Goal: Use online tool/utility: Utilize a website feature to perform a specific function

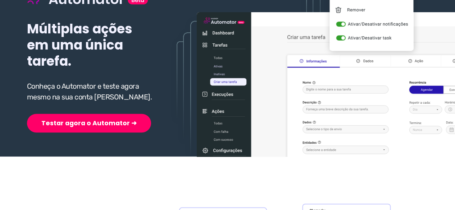
scroll to position [108, 0]
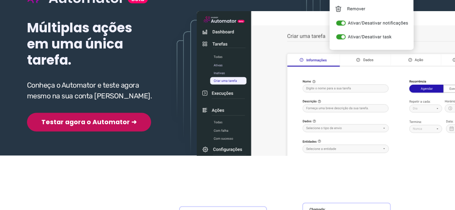
click at [77, 122] on button "Testar agora o Automator ➜" at bounding box center [89, 122] width 124 height 19
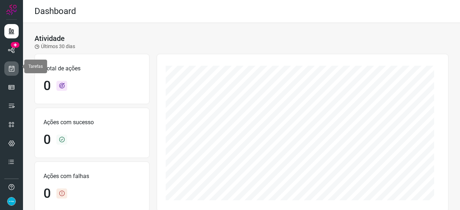
click at [14, 68] on icon at bounding box center [12, 68] width 8 height 7
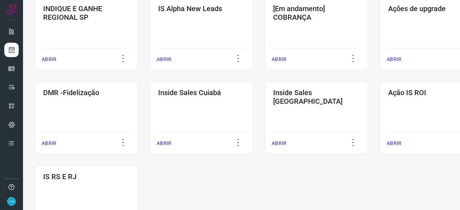
scroll to position [324, 0]
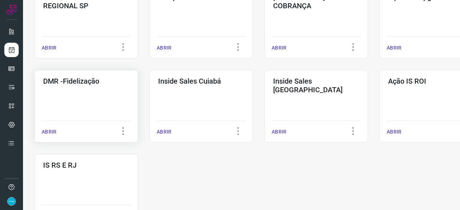
click at [51, 132] on p "ABRIR" at bounding box center [49, 132] width 15 height 8
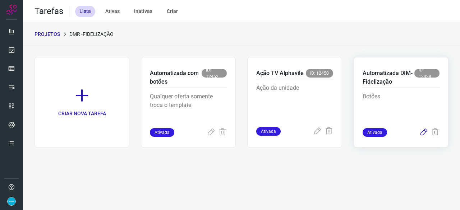
click at [424, 131] on icon at bounding box center [424, 132] width 9 height 9
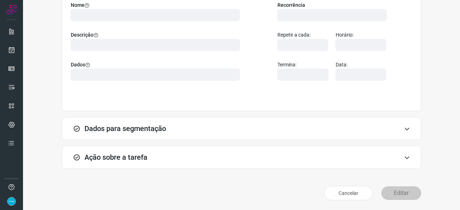
scroll to position [70, 0]
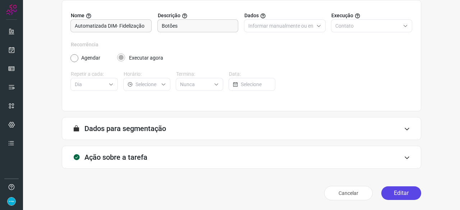
click at [398, 193] on button "Editar" at bounding box center [402, 194] width 40 height 14
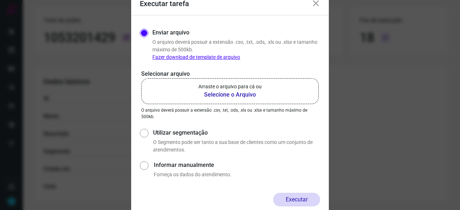
click at [216, 94] on b "Selecione o Arquivo" at bounding box center [229, 95] width 63 height 9
click at [0, 0] on input "Arraste o arquivo para cá ou Selecione o Arquivo" at bounding box center [0, 0] width 0 height 0
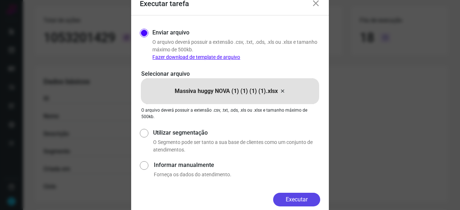
click at [298, 198] on button "Executar" at bounding box center [296, 200] width 47 height 14
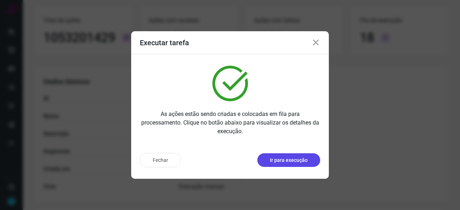
click at [304, 160] on p "Ir para execução" at bounding box center [289, 161] width 38 height 8
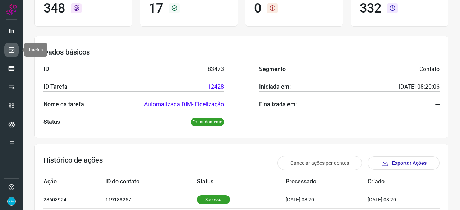
click at [13, 49] on icon at bounding box center [12, 49] width 8 height 7
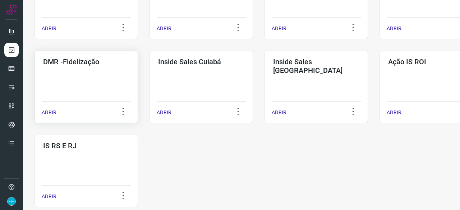
scroll to position [303, 0]
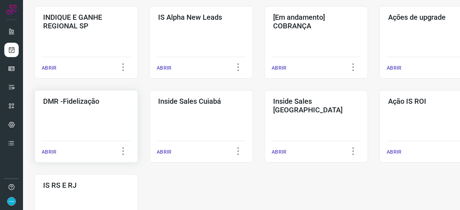
click at [46, 153] on p "ABRIR" at bounding box center [49, 153] width 15 height 8
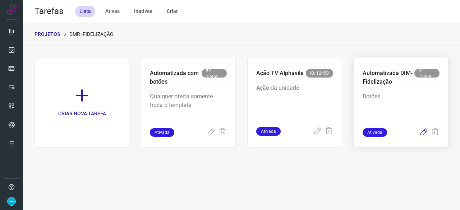
click at [422, 132] on icon at bounding box center [424, 132] width 9 height 9
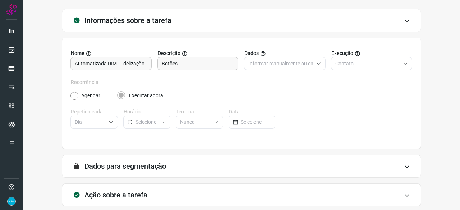
scroll to position [70, 0]
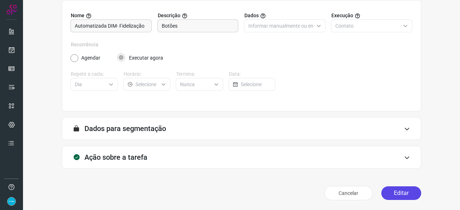
click at [393, 193] on button "Editar" at bounding box center [402, 194] width 40 height 14
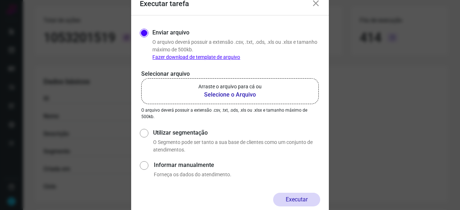
click at [229, 94] on b "Selecione o Arquivo" at bounding box center [229, 95] width 63 height 9
click at [0, 0] on input "Arraste o arquivo para cá ou Selecione o Arquivo" at bounding box center [0, 0] width 0 height 0
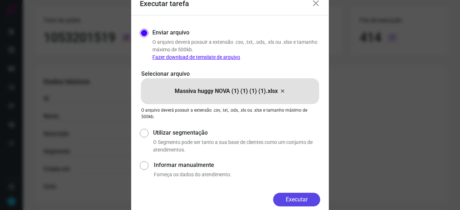
click at [299, 200] on button "Executar" at bounding box center [296, 200] width 47 height 14
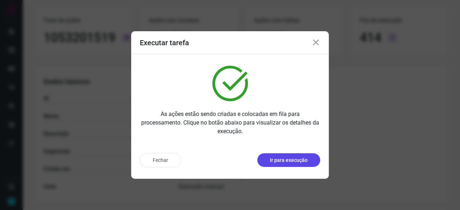
click at [274, 159] on p "Ir para execução" at bounding box center [289, 161] width 38 height 8
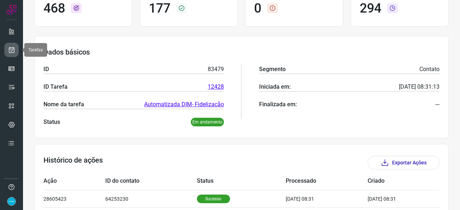
click at [10, 46] on icon at bounding box center [12, 49] width 8 height 7
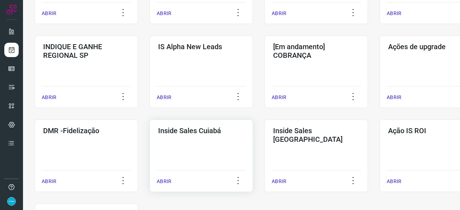
scroll to position [309, 0]
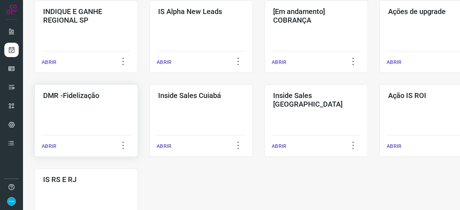
click at [52, 145] on p "ABRIR" at bounding box center [49, 147] width 15 height 8
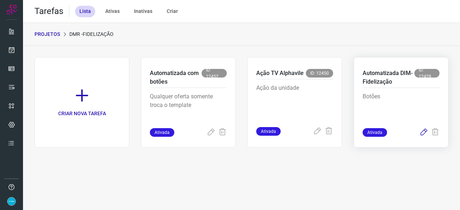
click at [425, 132] on icon at bounding box center [424, 132] width 9 height 9
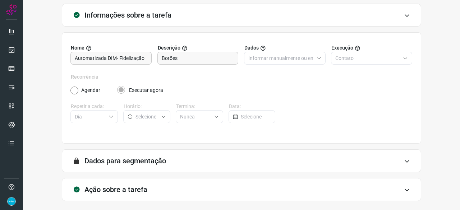
scroll to position [70, 0]
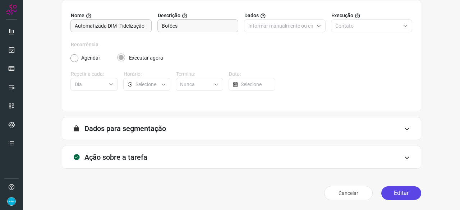
click at [393, 196] on button "Editar" at bounding box center [402, 194] width 40 height 14
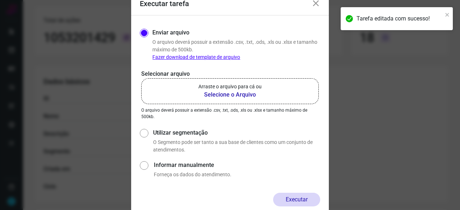
click at [206, 92] on b "Selecione o Arquivo" at bounding box center [229, 95] width 63 height 9
click at [0, 0] on input "Arraste o arquivo para cá ou Selecione o Arquivo" at bounding box center [0, 0] width 0 height 0
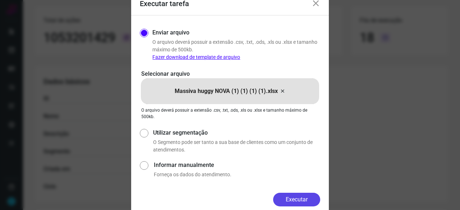
drag, startPoint x: 298, startPoint y: 197, endPoint x: 298, endPoint y: 191, distance: 6.1
click at [298, 197] on button "Executar" at bounding box center [296, 200] width 47 height 14
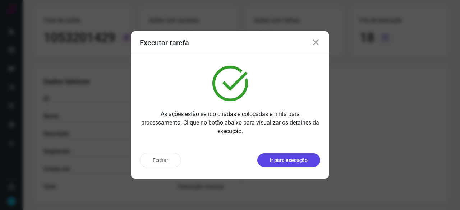
click at [282, 161] on p "Ir para execução" at bounding box center [289, 161] width 38 height 8
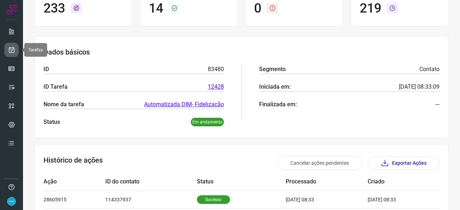
click at [12, 48] on icon at bounding box center [12, 49] width 8 height 7
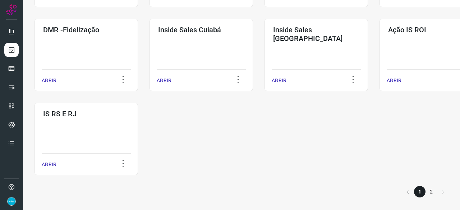
scroll to position [375, 0]
click at [53, 78] on p "ABRIR" at bounding box center [49, 81] width 15 height 8
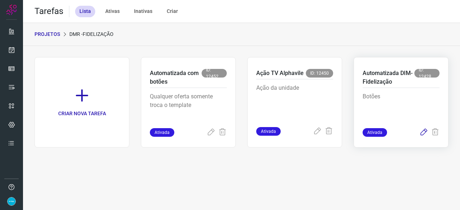
click at [424, 133] on icon at bounding box center [424, 132] width 9 height 9
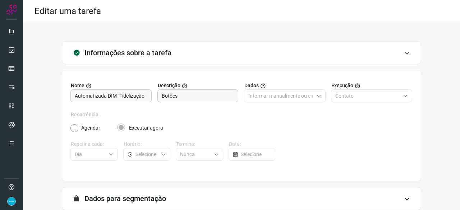
scroll to position [70, 0]
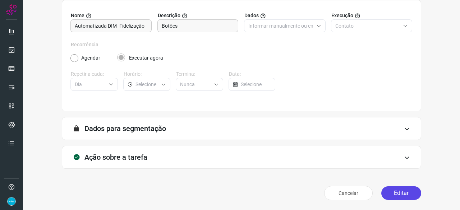
click at [392, 190] on button "Editar" at bounding box center [402, 194] width 40 height 14
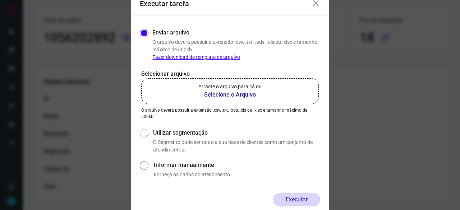
click at [216, 94] on b "Selecione o Arquivo" at bounding box center [229, 95] width 63 height 9
click at [0, 0] on input "Arraste o arquivo para cá ou Selecione o Arquivo" at bounding box center [0, 0] width 0 height 0
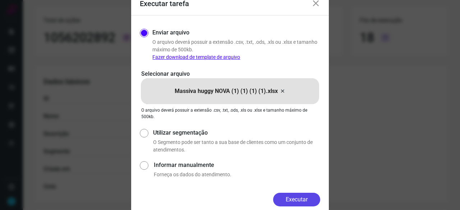
click at [308, 198] on button "Executar" at bounding box center [296, 200] width 47 height 14
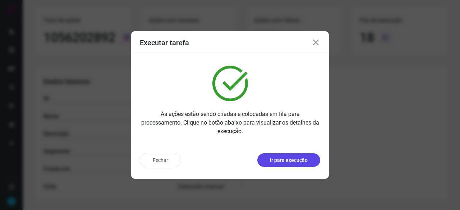
click at [289, 160] on p "Ir para execução" at bounding box center [289, 161] width 38 height 8
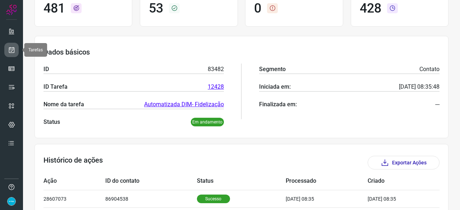
click at [9, 52] on icon at bounding box center [12, 49] width 8 height 7
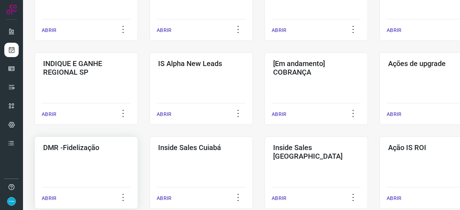
scroll to position [273, 0]
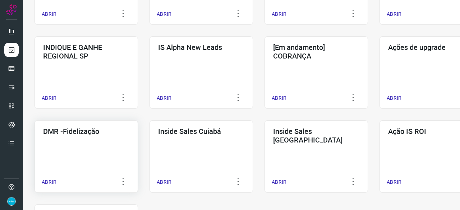
click at [44, 182] on p "ABRIR" at bounding box center [49, 183] width 15 height 8
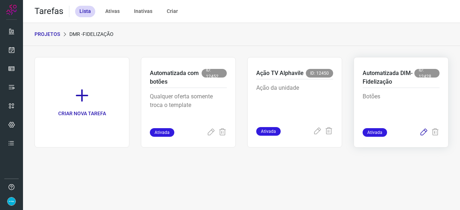
click at [425, 131] on icon at bounding box center [424, 132] width 9 height 9
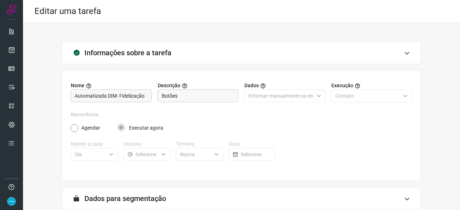
scroll to position [70, 0]
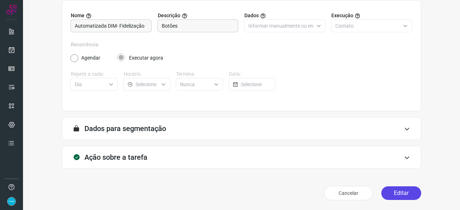
click at [387, 192] on button "Editar" at bounding box center [402, 194] width 40 height 14
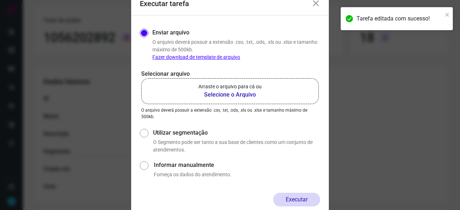
click at [229, 94] on b "Selecione o Arquivo" at bounding box center [229, 95] width 63 height 9
click at [0, 0] on input "Arraste o arquivo para cá ou Selecione o Arquivo" at bounding box center [0, 0] width 0 height 0
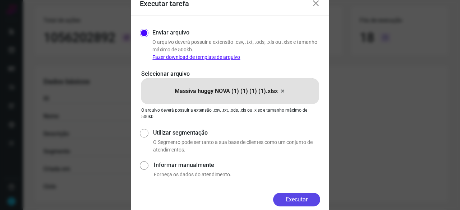
click at [307, 200] on button "Executar" at bounding box center [296, 200] width 47 height 14
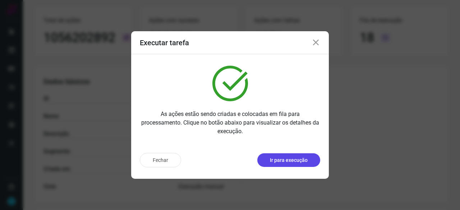
click at [295, 161] on p "Ir para execução" at bounding box center [289, 161] width 38 height 8
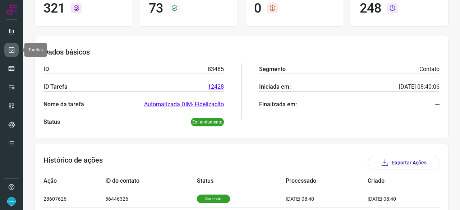
click at [11, 50] on icon at bounding box center [12, 49] width 8 height 7
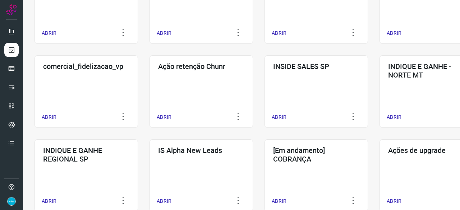
scroll to position [201, 0]
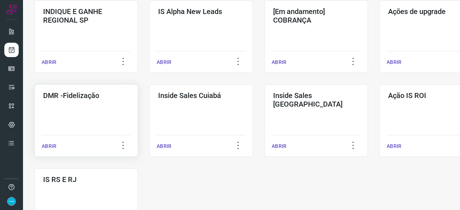
click at [48, 147] on p "ABRIR" at bounding box center [49, 147] width 15 height 8
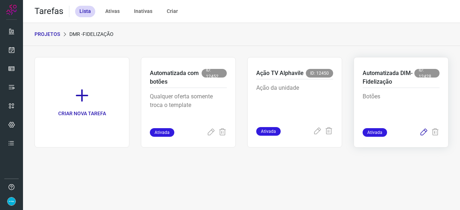
click at [423, 131] on icon at bounding box center [424, 132] width 9 height 9
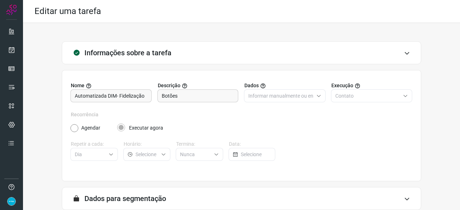
scroll to position [70, 0]
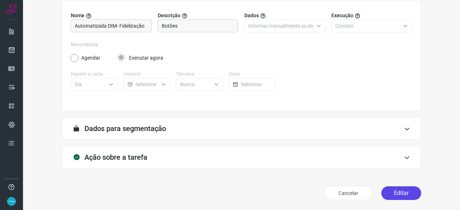
click at [396, 191] on button "Editar" at bounding box center [402, 194] width 40 height 14
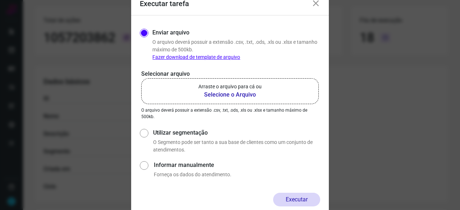
click at [223, 95] on b "Selecione o Arquivo" at bounding box center [229, 95] width 63 height 9
click at [0, 0] on input "Arraste o arquivo para cá ou Selecione o Arquivo" at bounding box center [0, 0] width 0 height 0
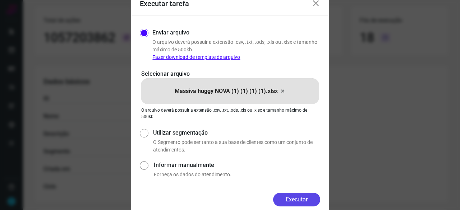
click at [298, 198] on button "Executar" at bounding box center [296, 200] width 47 height 14
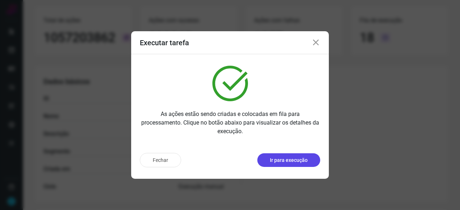
click at [295, 161] on p "Ir para execução" at bounding box center [289, 161] width 38 height 8
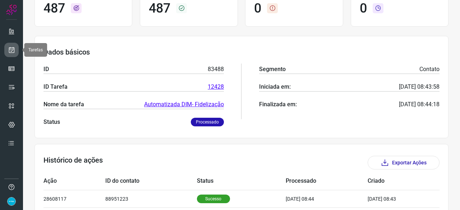
click at [14, 52] on icon at bounding box center [12, 49] width 8 height 7
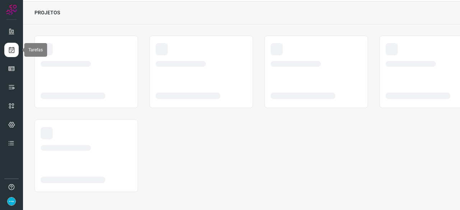
scroll to position [22, 0]
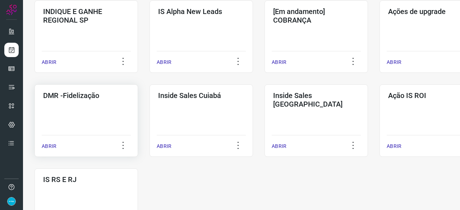
click at [54, 144] on p "ABRIR" at bounding box center [49, 147] width 15 height 8
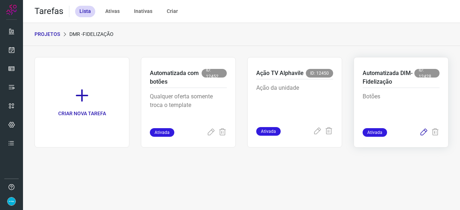
click at [426, 131] on icon at bounding box center [424, 132] width 9 height 9
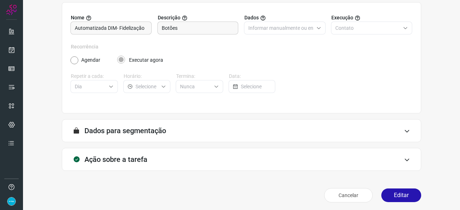
scroll to position [70, 0]
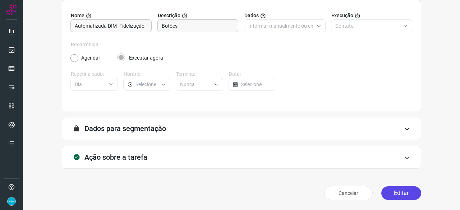
click at [388, 192] on button "Editar" at bounding box center [402, 194] width 40 height 14
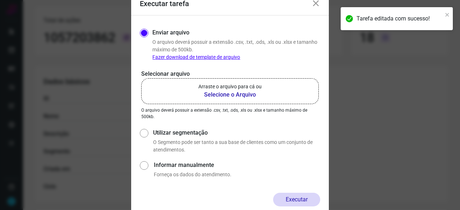
click at [217, 95] on b "Selecione o Arquivo" at bounding box center [229, 95] width 63 height 9
click at [0, 0] on input "Arraste o arquivo para cá ou Selecione o Arquivo" at bounding box center [0, 0] width 0 height 0
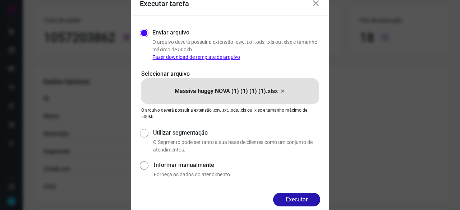
drag, startPoint x: 303, startPoint y: 198, endPoint x: 301, endPoint y: 192, distance: 7.2
click at [303, 199] on button "Executar" at bounding box center [296, 200] width 47 height 14
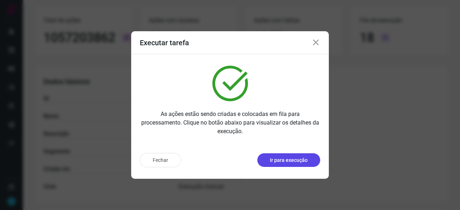
click at [279, 159] on p "Ir para execução" at bounding box center [289, 161] width 38 height 8
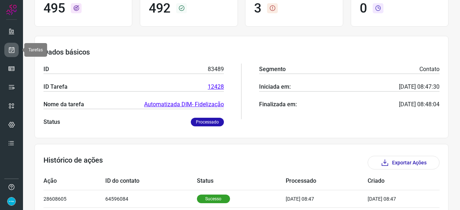
click at [9, 49] on icon at bounding box center [12, 49] width 8 height 7
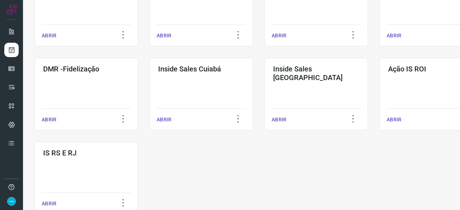
scroll to position [345, 0]
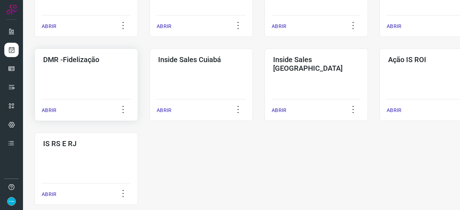
click at [49, 110] on p "ABRIR" at bounding box center [49, 111] width 15 height 8
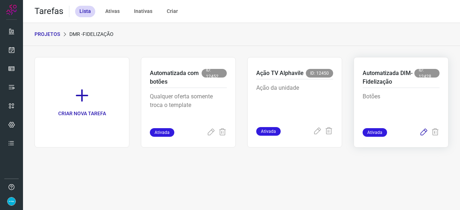
click at [426, 131] on icon at bounding box center [424, 132] width 9 height 9
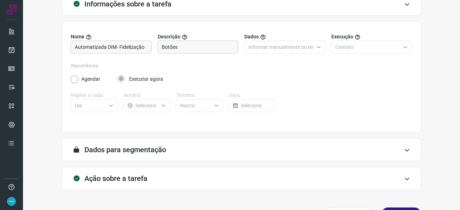
scroll to position [70, 0]
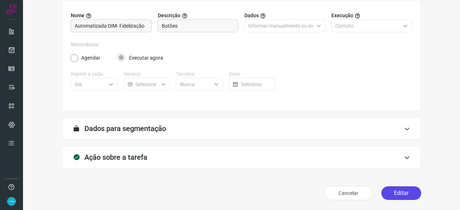
click at [405, 195] on button "Editar" at bounding box center [402, 194] width 40 height 14
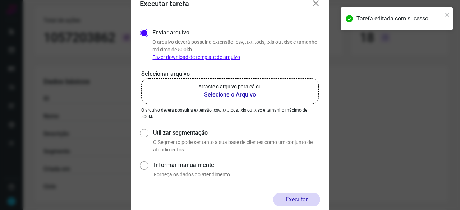
click at [213, 95] on b "Selecione o Arquivo" at bounding box center [229, 95] width 63 height 9
click at [0, 0] on input "Arraste o arquivo para cá ou Selecione o Arquivo" at bounding box center [0, 0] width 0 height 0
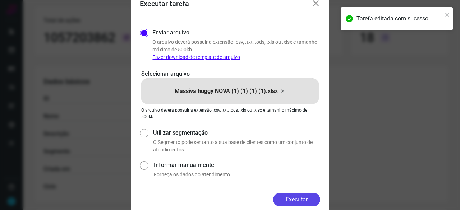
click at [312, 197] on button "Executar" at bounding box center [296, 200] width 47 height 14
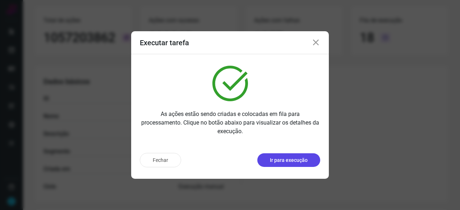
click at [302, 159] on p "Ir para execução" at bounding box center [289, 161] width 38 height 8
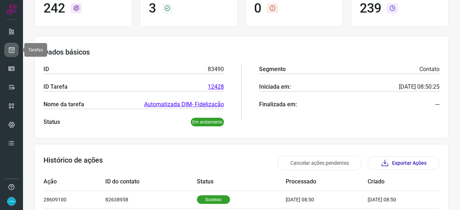
click at [14, 51] on icon at bounding box center [12, 49] width 8 height 7
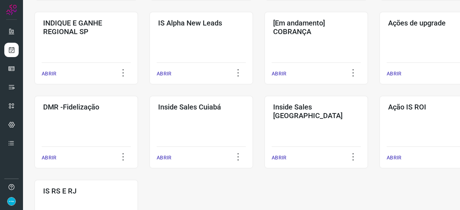
scroll to position [309, 0]
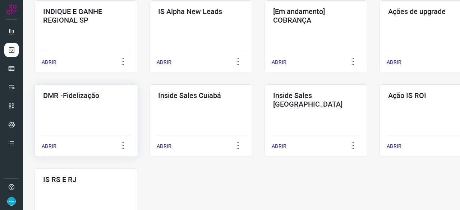
click at [47, 146] on p "ABRIR" at bounding box center [49, 147] width 15 height 8
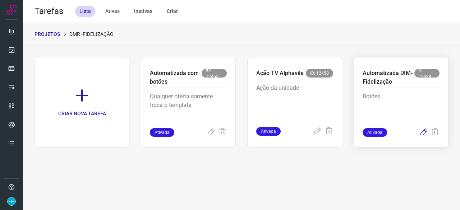
click at [425, 132] on icon at bounding box center [424, 132] width 9 height 9
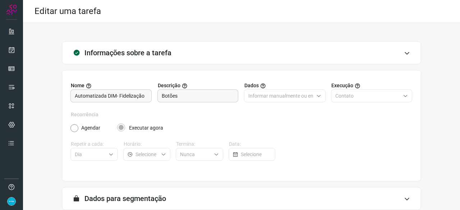
scroll to position [70, 0]
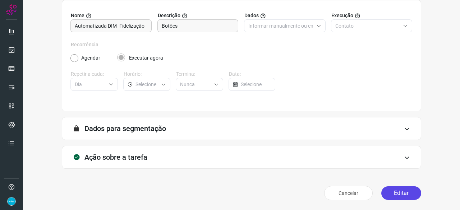
click at [394, 192] on button "Editar" at bounding box center [402, 194] width 40 height 14
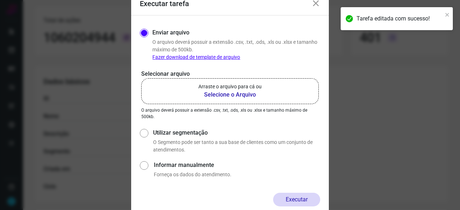
click at [225, 95] on b "Selecione o Arquivo" at bounding box center [229, 95] width 63 height 9
click at [0, 0] on input "Arraste o arquivo para cá ou Selecione o Arquivo" at bounding box center [0, 0] width 0 height 0
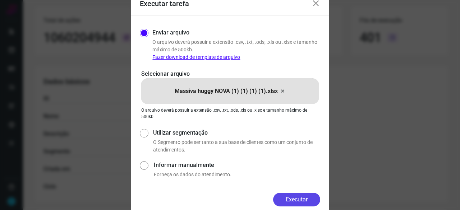
click at [315, 198] on button "Executar" at bounding box center [296, 200] width 47 height 14
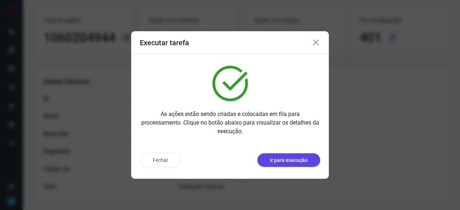
click at [296, 161] on p "Ir para execução" at bounding box center [289, 161] width 38 height 8
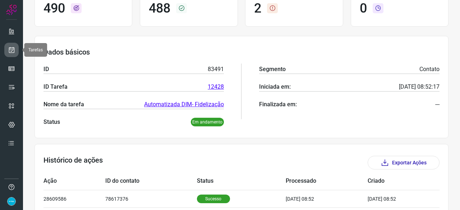
click at [12, 50] on icon at bounding box center [12, 49] width 8 height 7
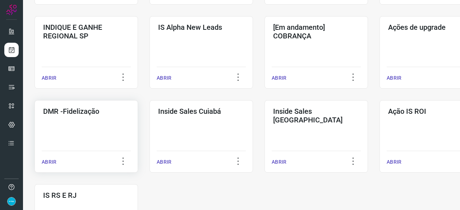
scroll to position [309, 0]
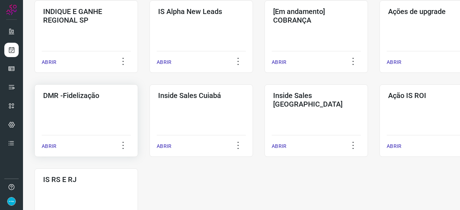
click at [46, 146] on p "ABRIR" at bounding box center [49, 147] width 15 height 8
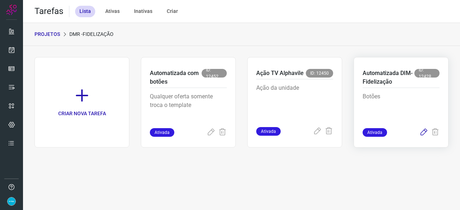
click at [425, 132] on icon at bounding box center [424, 132] width 9 height 9
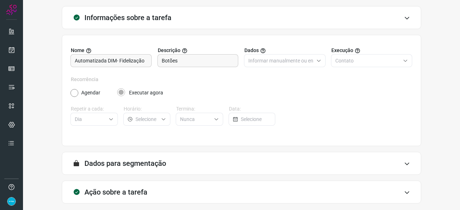
scroll to position [70, 0]
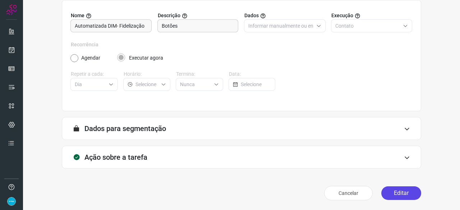
click at [392, 192] on button "Editar" at bounding box center [402, 194] width 40 height 14
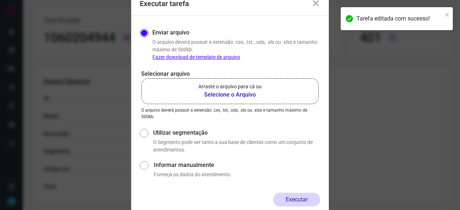
click at [213, 95] on b "Selecione o Arquivo" at bounding box center [229, 95] width 63 height 9
click at [0, 0] on input "Arraste o arquivo para cá ou Selecione o Arquivo" at bounding box center [0, 0] width 0 height 0
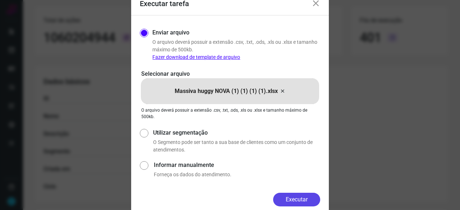
click at [309, 197] on button "Executar" at bounding box center [296, 200] width 47 height 14
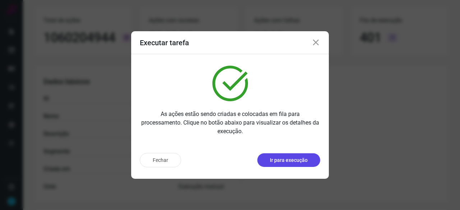
click at [286, 161] on p "Ir para execução" at bounding box center [289, 161] width 38 height 8
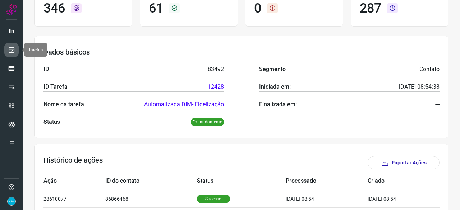
click at [11, 46] on link at bounding box center [11, 50] width 14 height 14
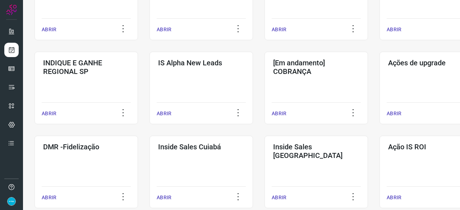
scroll to position [273, 0]
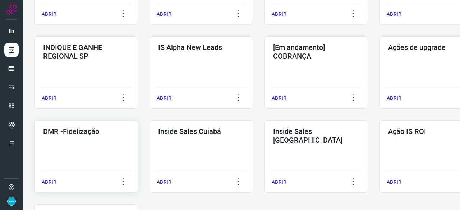
click at [47, 183] on p "ABRIR" at bounding box center [49, 183] width 15 height 8
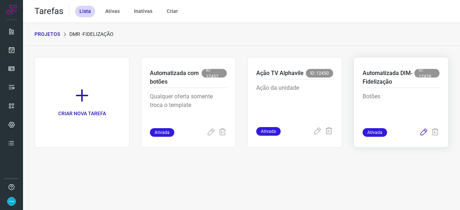
click at [423, 132] on icon at bounding box center [424, 132] width 9 height 9
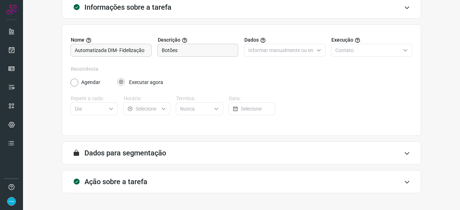
scroll to position [70, 0]
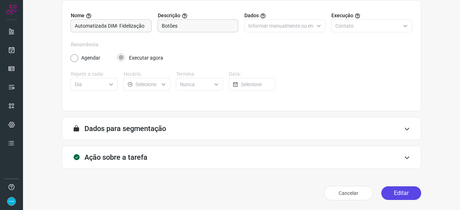
click at [396, 193] on button "Editar" at bounding box center [402, 194] width 40 height 14
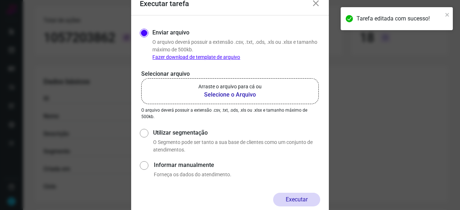
click at [218, 94] on b "Selecione o Arquivo" at bounding box center [229, 95] width 63 height 9
click at [0, 0] on input "Arraste o arquivo para cá ou Selecione o Arquivo" at bounding box center [0, 0] width 0 height 0
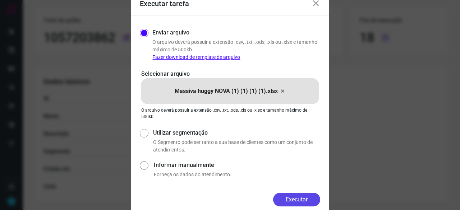
click at [292, 195] on button "Executar" at bounding box center [296, 200] width 47 height 14
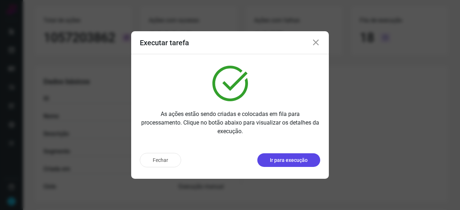
click at [278, 160] on p "Ir para execução" at bounding box center [289, 161] width 38 height 8
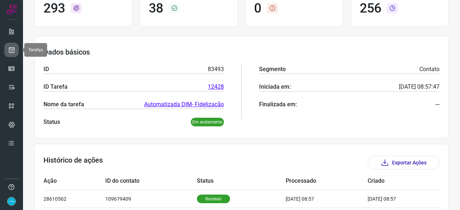
click at [15, 47] on link at bounding box center [11, 50] width 14 height 14
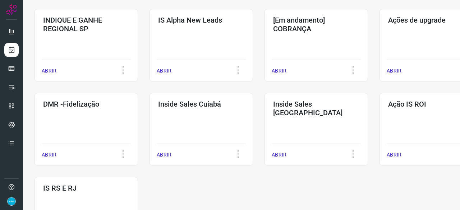
scroll to position [309, 0]
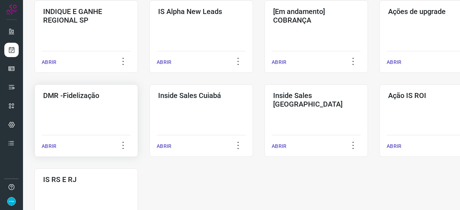
click at [47, 143] on p "ABRIR" at bounding box center [49, 147] width 15 height 8
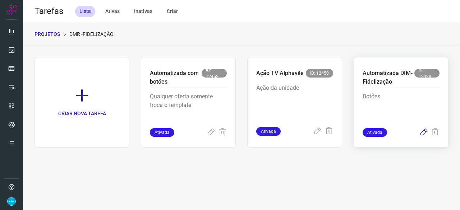
click at [425, 131] on icon at bounding box center [424, 132] width 9 height 9
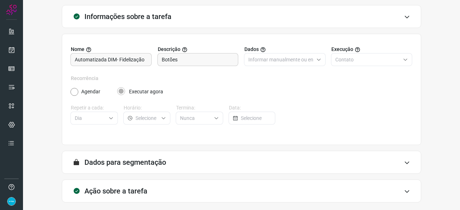
scroll to position [70, 0]
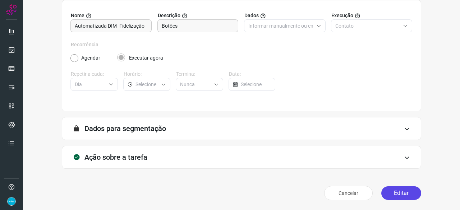
click at [403, 195] on button "Editar" at bounding box center [402, 194] width 40 height 14
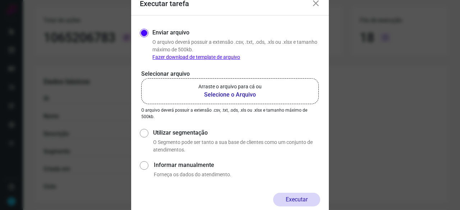
click at [229, 95] on b "Selecione o Arquivo" at bounding box center [229, 95] width 63 height 9
click at [0, 0] on input "Arraste o arquivo para cá ou Selecione o Arquivo" at bounding box center [0, 0] width 0 height 0
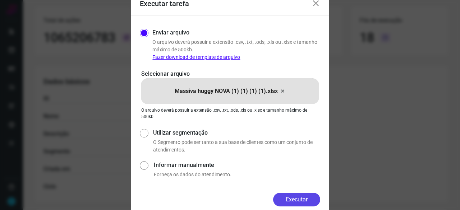
click at [292, 202] on button "Executar" at bounding box center [296, 200] width 47 height 14
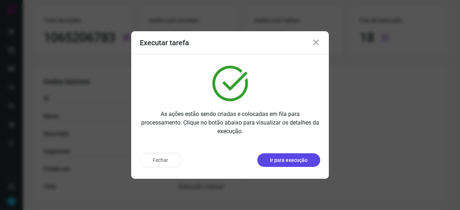
click at [293, 163] on p "Ir para execução" at bounding box center [289, 161] width 38 height 8
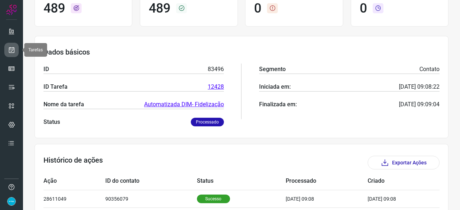
click at [12, 48] on icon at bounding box center [12, 49] width 8 height 7
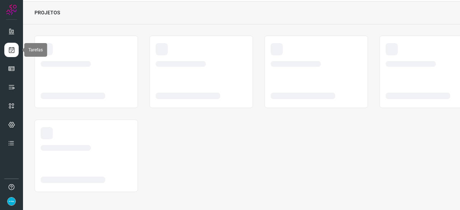
scroll to position [22, 0]
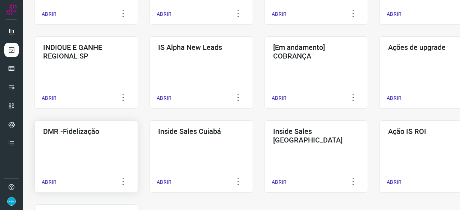
click at [51, 180] on p "ABRIR" at bounding box center [49, 183] width 15 height 8
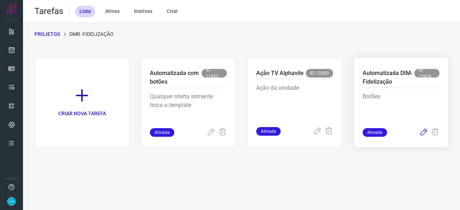
click at [423, 132] on icon at bounding box center [424, 132] width 9 height 9
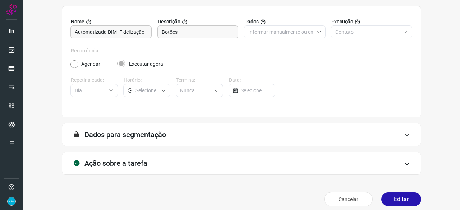
scroll to position [70, 0]
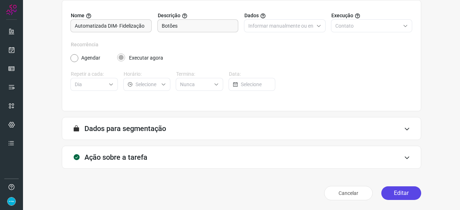
click at [387, 192] on button "Editar" at bounding box center [402, 194] width 40 height 14
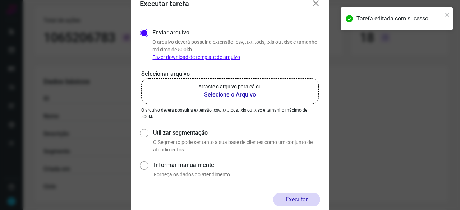
click at [217, 94] on b "Selecione o Arquivo" at bounding box center [229, 95] width 63 height 9
click at [0, 0] on input "Arraste o arquivo para cá ou Selecione o Arquivo" at bounding box center [0, 0] width 0 height 0
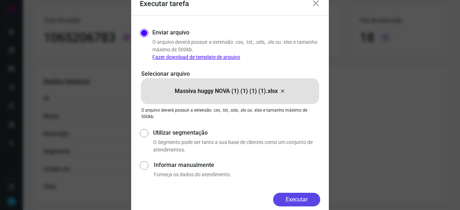
click at [297, 200] on button "Executar" at bounding box center [296, 200] width 47 height 14
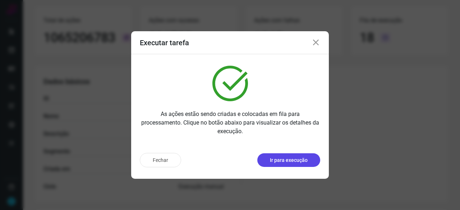
click at [291, 163] on p "Ir para execução" at bounding box center [289, 161] width 38 height 8
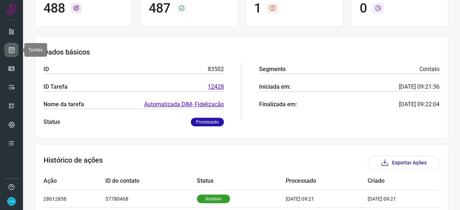
click at [11, 47] on icon at bounding box center [12, 49] width 8 height 7
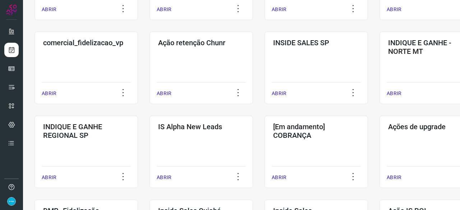
scroll to position [237, 0]
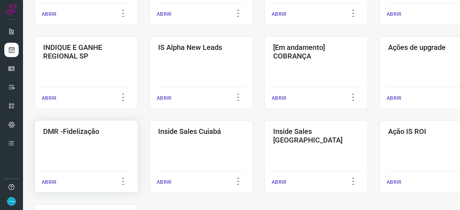
click at [48, 182] on p "ABRIR" at bounding box center [49, 183] width 15 height 8
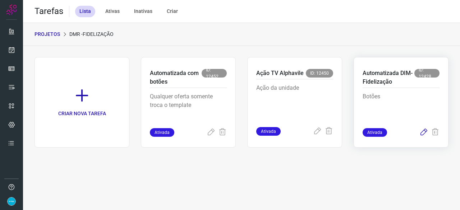
click at [425, 131] on icon at bounding box center [424, 132] width 9 height 9
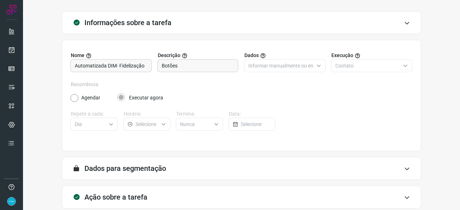
scroll to position [70, 0]
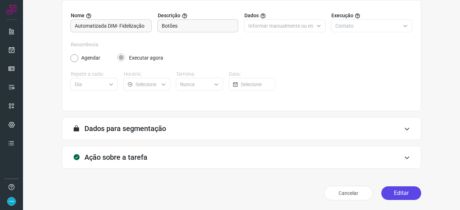
click at [387, 197] on button "Editar" at bounding box center [402, 194] width 40 height 14
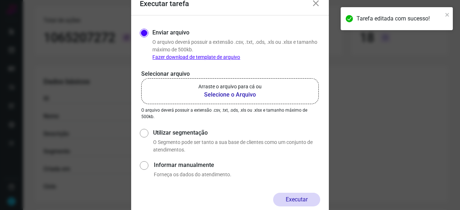
click at [211, 95] on b "Selecione o Arquivo" at bounding box center [229, 95] width 63 height 9
click at [0, 0] on input "Arraste o arquivo para cá ou Selecione o Arquivo" at bounding box center [0, 0] width 0 height 0
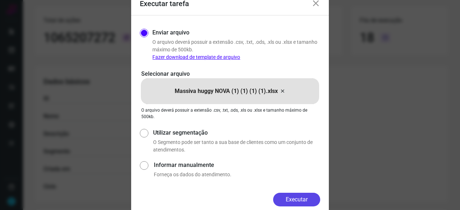
click at [302, 198] on button "Executar" at bounding box center [296, 200] width 47 height 14
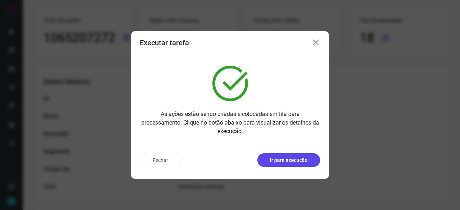
click at [277, 158] on p "Ir para execução" at bounding box center [289, 161] width 38 height 8
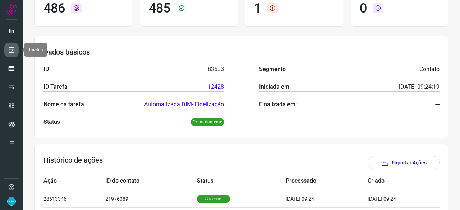
click at [14, 51] on icon at bounding box center [12, 49] width 8 height 7
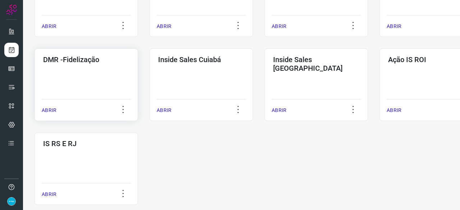
click at [52, 111] on p "ABRIR" at bounding box center [49, 111] width 15 height 8
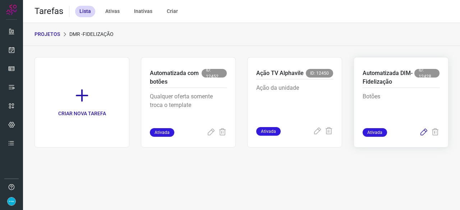
click at [424, 132] on icon at bounding box center [424, 132] width 9 height 9
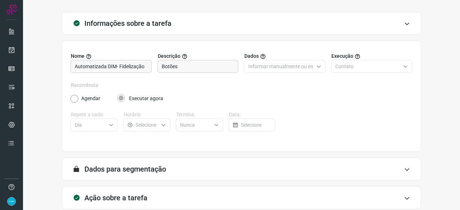
scroll to position [70, 0]
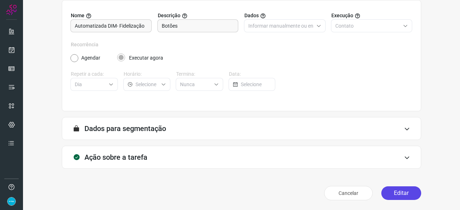
click at [399, 190] on button "Editar" at bounding box center [402, 194] width 40 height 14
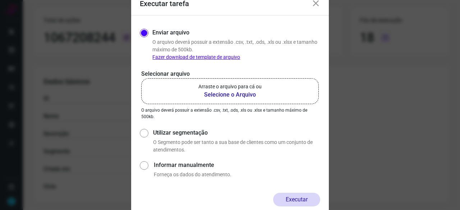
click at [231, 95] on b "Selecione o Arquivo" at bounding box center [229, 95] width 63 height 9
click at [0, 0] on input "Arraste o arquivo para cá ou Selecione o Arquivo" at bounding box center [0, 0] width 0 height 0
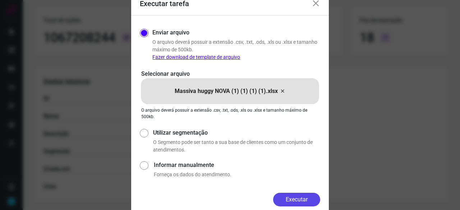
click at [306, 199] on button "Executar" at bounding box center [296, 200] width 47 height 14
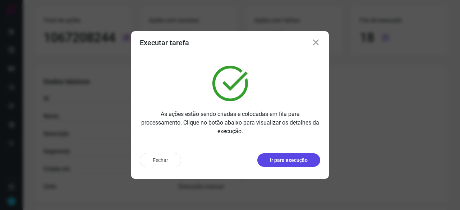
click at [288, 160] on p "Ir para execução" at bounding box center [289, 161] width 38 height 8
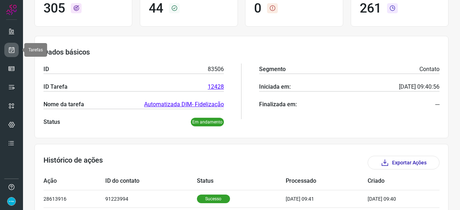
click at [12, 46] on link at bounding box center [11, 50] width 14 height 14
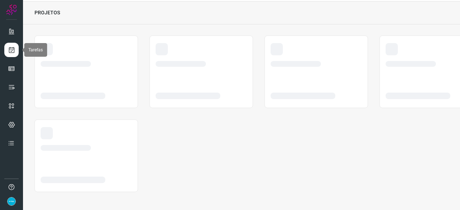
scroll to position [22, 0]
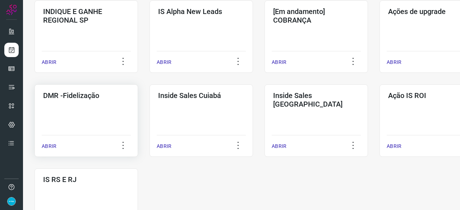
click at [48, 147] on p "ABRIR" at bounding box center [49, 147] width 15 height 8
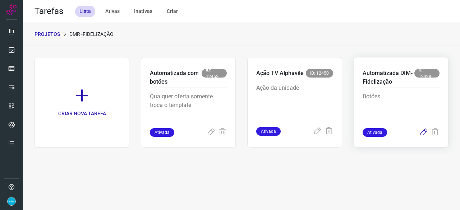
click at [423, 131] on icon at bounding box center [424, 132] width 9 height 9
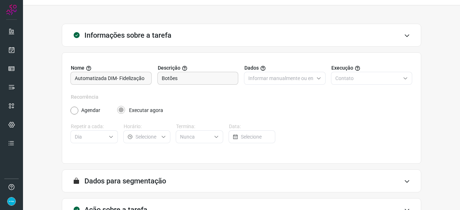
scroll to position [70, 0]
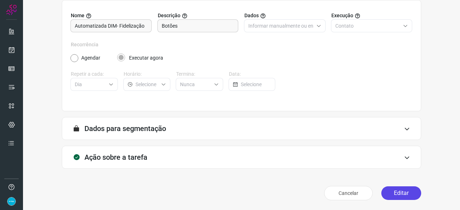
click at [395, 193] on button "Editar" at bounding box center [402, 194] width 40 height 14
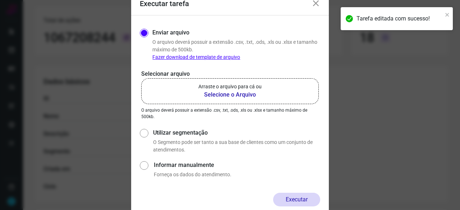
click at [216, 95] on b "Selecione o Arquivo" at bounding box center [229, 95] width 63 height 9
click at [0, 0] on input "Arraste o arquivo para cá ou Selecione o Arquivo" at bounding box center [0, 0] width 0 height 0
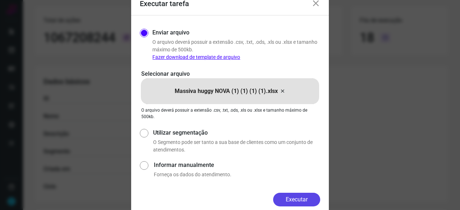
click at [297, 202] on button "Executar" at bounding box center [296, 200] width 47 height 14
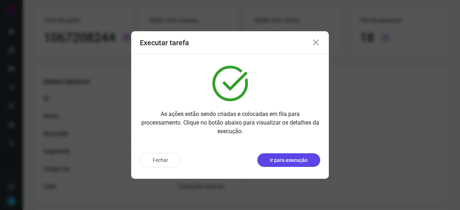
click at [307, 159] on p "Ir para execução" at bounding box center [289, 161] width 38 height 8
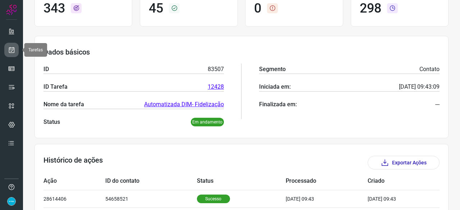
click at [9, 49] on icon at bounding box center [12, 49] width 8 height 7
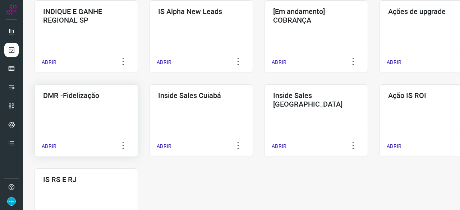
click at [52, 146] on p "ABRIR" at bounding box center [49, 147] width 15 height 8
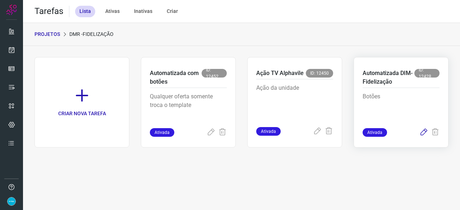
click at [425, 131] on icon at bounding box center [424, 132] width 9 height 9
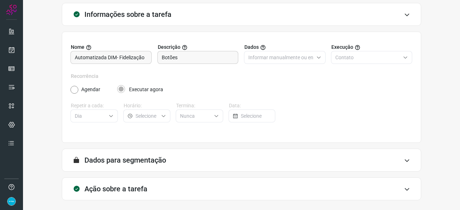
scroll to position [70, 0]
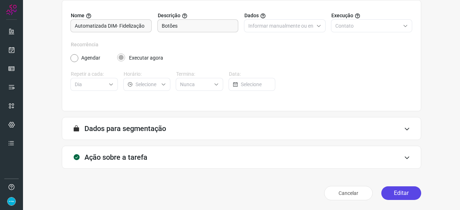
click at [404, 193] on button "Editar" at bounding box center [402, 194] width 40 height 14
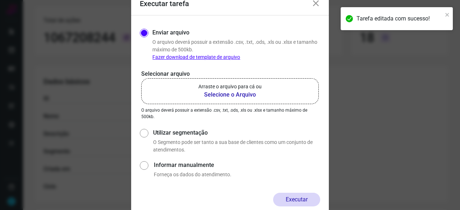
click at [221, 95] on b "Selecione o Arquivo" at bounding box center [229, 95] width 63 height 9
click at [0, 0] on input "Arraste o arquivo para cá ou Selecione o Arquivo" at bounding box center [0, 0] width 0 height 0
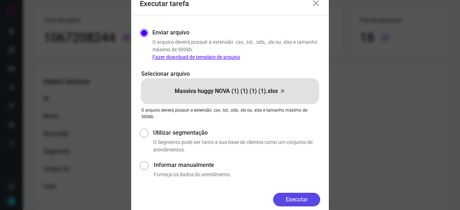
click at [311, 198] on button "Executar" at bounding box center [296, 200] width 47 height 14
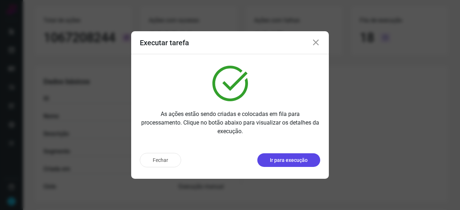
click at [294, 161] on p "Ir para execução" at bounding box center [289, 161] width 38 height 8
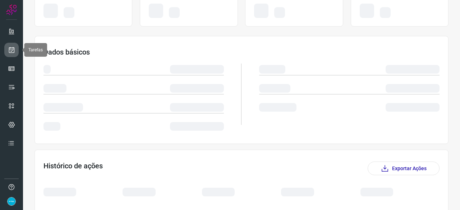
click at [12, 49] on icon at bounding box center [12, 49] width 8 height 7
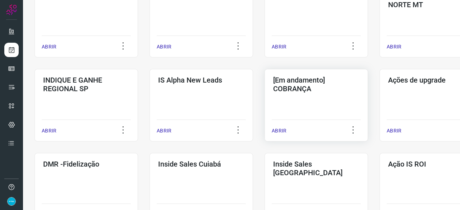
scroll to position [273, 0]
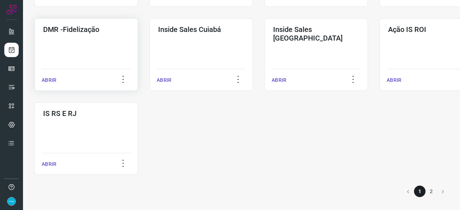
click at [55, 82] on p "ABRIR" at bounding box center [49, 81] width 15 height 8
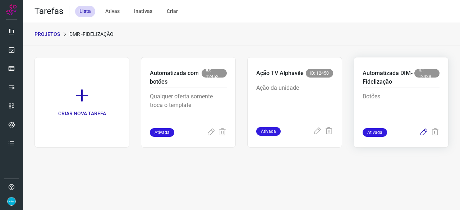
click at [426, 132] on icon at bounding box center [424, 132] width 9 height 9
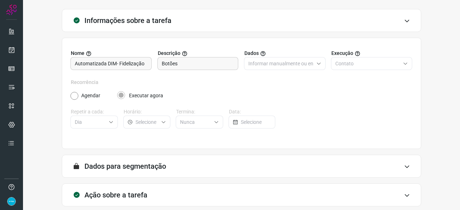
scroll to position [70, 0]
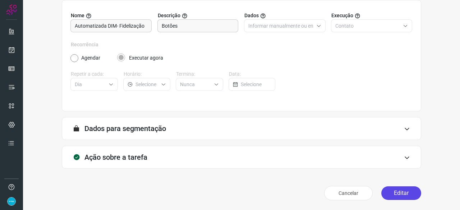
click at [395, 196] on button "Editar" at bounding box center [402, 194] width 40 height 14
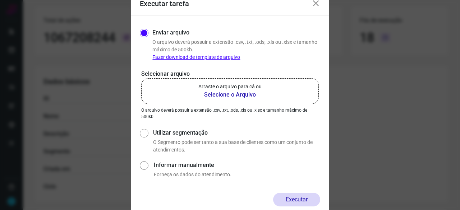
click at [223, 95] on b "Selecione o Arquivo" at bounding box center [229, 95] width 63 height 9
click at [0, 0] on input "Arraste o arquivo para cá ou Selecione o Arquivo" at bounding box center [0, 0] width 0 height 0
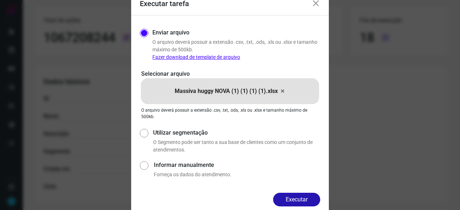
click at [299, 197] on button "Executar" at bounding box center [296, 200] width 47 height 14
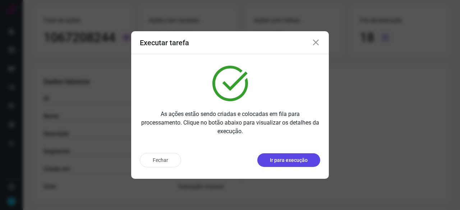
click at [288, 159] on p "Ir para execução" at bounding box center [289, 161] width 38 height 8
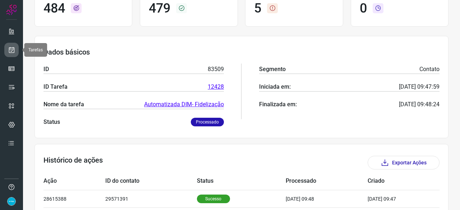
click at [9, 46] on icon at bounding box center [12, 49] width 8 height 7
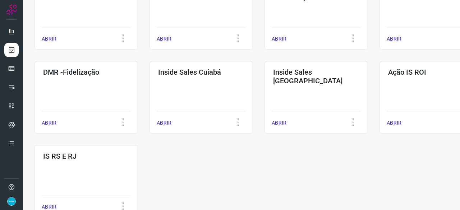
scroll to position [375, 0]
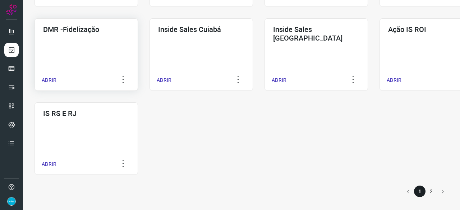
click at [53, 80] on p "ABRIR" at bounding box center [49, 81] width 15 height 8
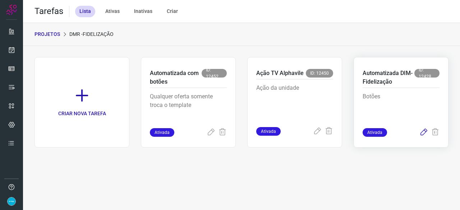
click at [424, 131] on icon at bounding box center [424, 132] width 9 height 9
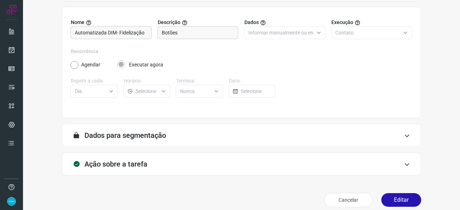
scroll to position [70, 0]
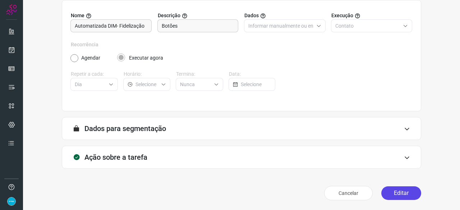
click at [398, 191] on button "Editar" at bounding box center [402, 194] width 40 height 14
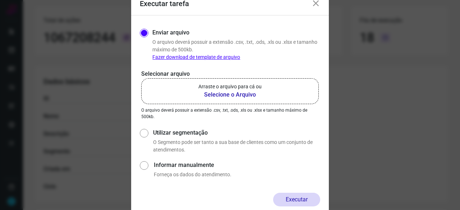
click at [218, 94] on b "Selecione o Arquivo" at bounding box center [229, 95] width 63 height 9
click at [0, 0] on input "Arraste o arquivo para cá ou Selecione o Arquivo" at bounding box center [0, 0] width 0 height 0
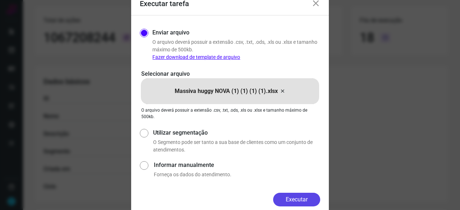
click at [307, 197] on button "Executar" at bounding box center [296, 200] width 47 height 14
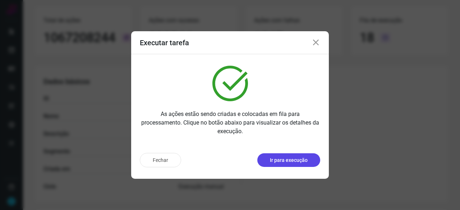
click at [286, 161] on p "Ir para execução" at bounding box center [289, 161] width 38 height 8
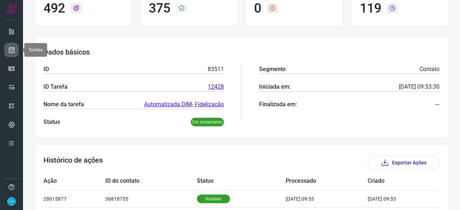
click at [11, 49] on icon at bounding box center [12, 49] width 8 height 7
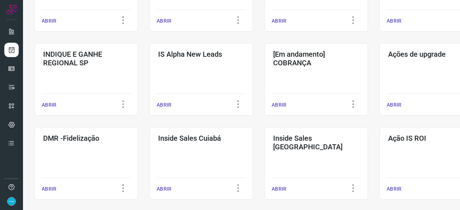
scroll to position [273, 0]
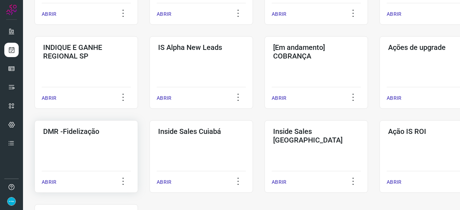
click at [53, 182] on p "ABRIR" at bounding box center [49, 183] width 15 height 8
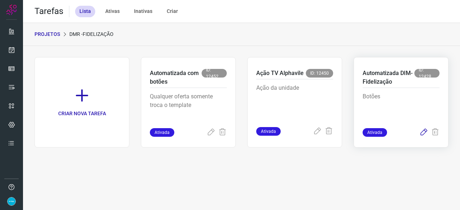
click at [425, 134] on icon at bounding box center [424, 132] width 9 height 9
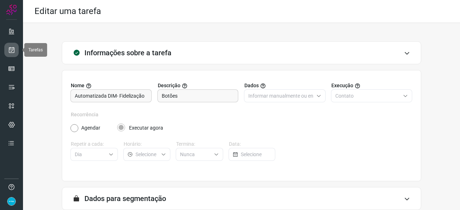
click at [12, 48] on icon at bounding box center [12, 49] width 8 height 7
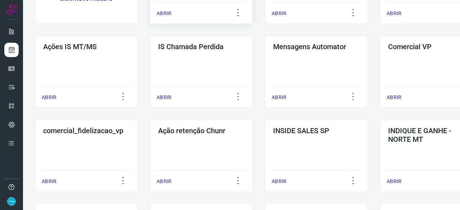
scroll to position [108, 0]
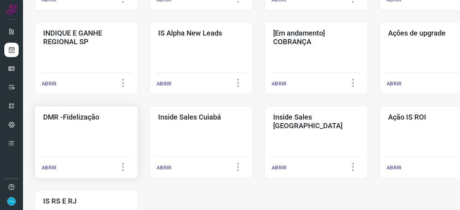
click at [50, 167] on p "ABRIR" at bounding box center [49, 168] width 15 height 8
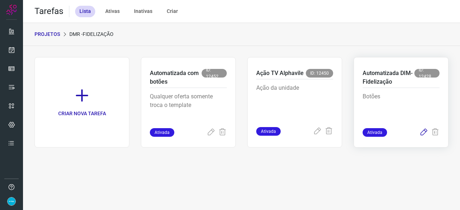
click at [424, 132] on icon at bounding box center [424, 132] width 9 height 9
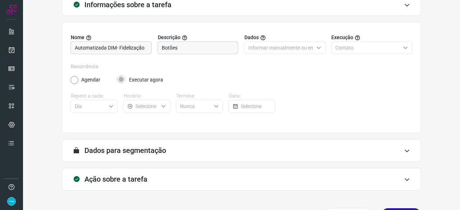
scroll to position [70, 0]
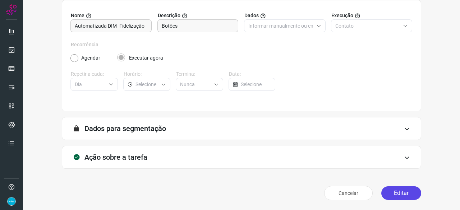
click at [405, 195] on button "Editar" at bounding box center [402, 194] width 40 height 14
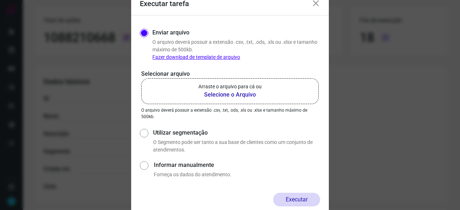
click at [232, 95] on b "Selecione o Arquivo" at bounding box center [229, 95] width 63 height 9
click at [0, 0] on input "Arraste o arquivo para cá ou Selecione o Arquivo" at bounding box center [0, 0] width 0 height 0
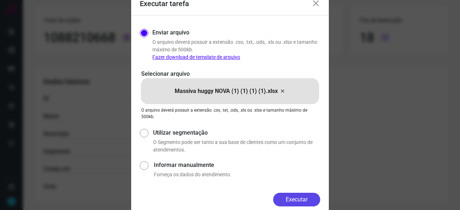
click at [295, 200] on button "Executar" at bounding box center [296, 200] width 47 height 14
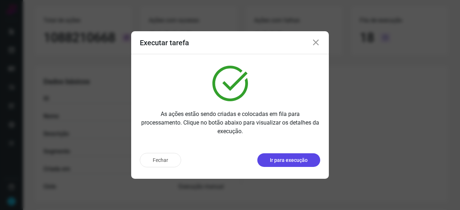
click at [282, 162] on p "Ir para execução" at bounding box center [289, 161] width 38 height 8
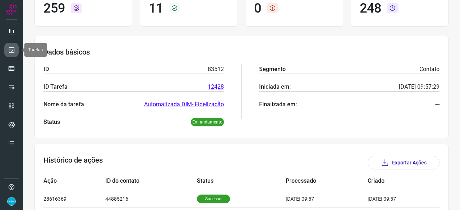
click at [12, 50] on icon at bounding box center [12, 49] width 8 height 7
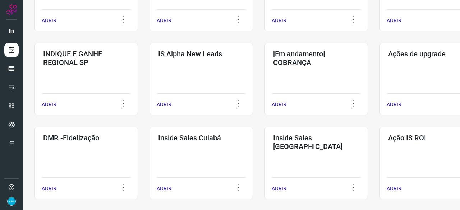
scroll to position [309, 0]
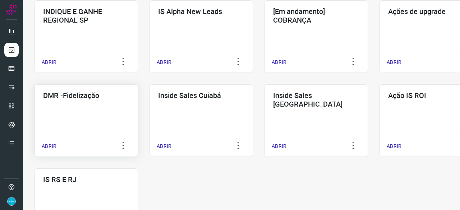
click at [52, 147] on p "ABRIR" at bounding box center [49, 147] width 15 height 8
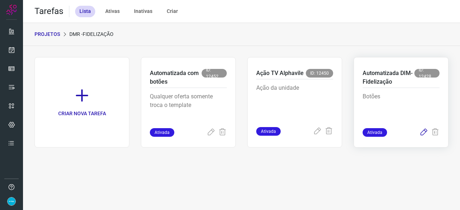
click at [424, 130] on icon at bounding box center [424, 132] width 9 height 9
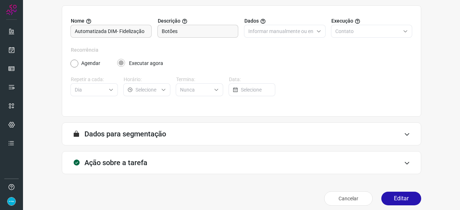
scroll to position [70, 0]
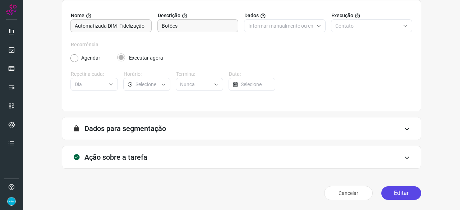
click at [398, 191] on button "Editar" at bounding box center [402, 194] width 40 height 14
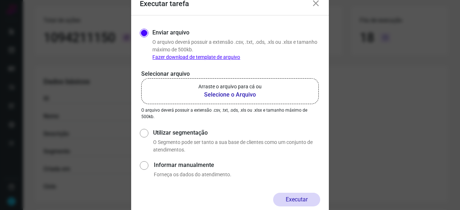
click at [232, 93] on b "Selecione o Arquivo" at bounding box center [229, 95] width 63 height 9
click at [0, 0] on input "Arraste o arquivo para cá ou Selecione o Arquivo" at bounding box center [0, 0] width 0 height 0
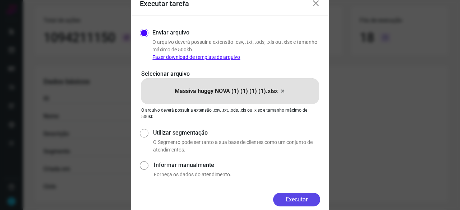
click at [297, 198] on button "Executar" at bounding box center [296, 200] width 47 height 14
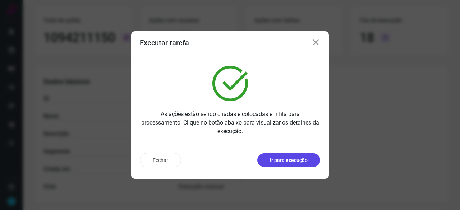
click at [298, 161] on p "Ir para execução" at bounding box center [289, 161] width 38 height 8
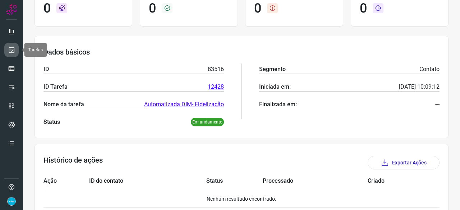
click at [9, 49] on icon at bounding box center [12, 49] width 8 height 7
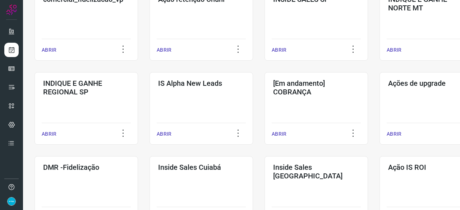
scroll to position [309, 0]
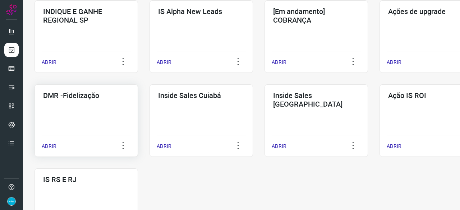
click at [52, 144] on p "ABRIR" at bounding box center [49, 147] width 15 height 8
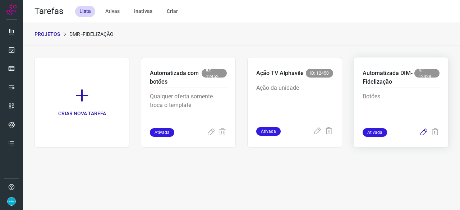
click at [424, 132] on icon at bounding box center [424, 132] width 9 height 9
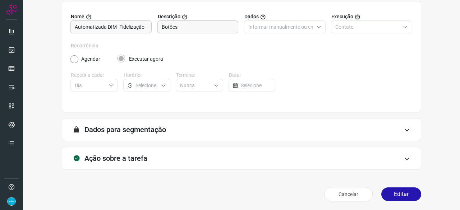
scroll to position [70, 0]
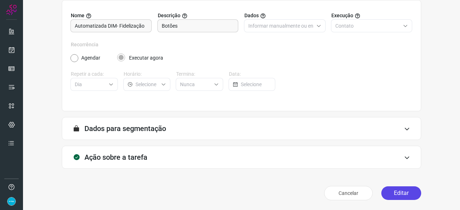
click at [394, 191] on button "Editar" at bounding box center [402, 194] width 40 height 14
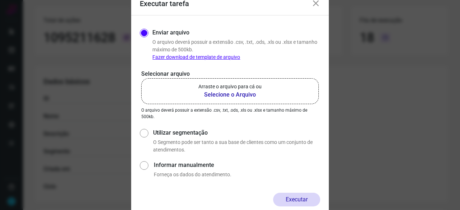
click at [229, 95] on b "Selecione o Arquivo" at bounding box center [229, 95] width 63 height 9
click at [0, 0] on input "Arraste o arquivo para cá ou Selecione o Arquivo" at bounding box center [0, 0] width 0 height 0
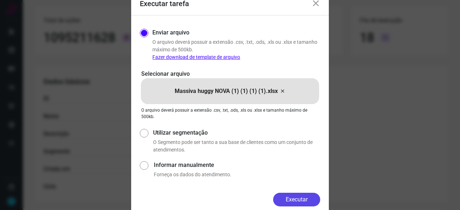
click at [281, 202] on button "Executar" at bounding box center [296, 200] width 47 height 14
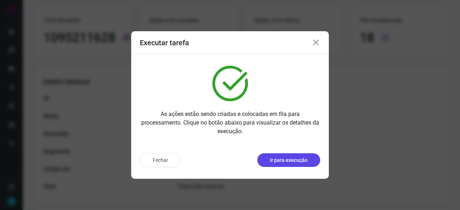
click at [274, 161] on p "Ir para execução" at bounding box center [289, 161] width 38 height 8
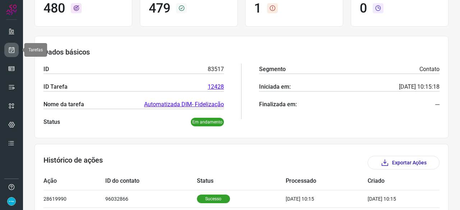
click at [13, 50] on icon at bounding box center [12, 49] width 8 height 7
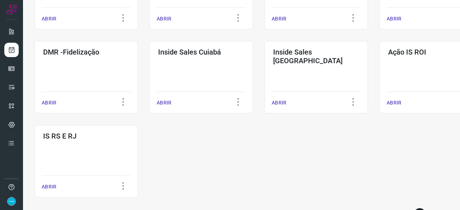
scroll to position [375, 0]
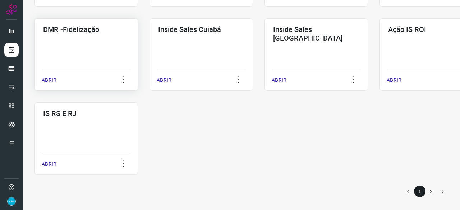
click at [50, 81] on p "ABRIR" at bounding box center [49, 81] width 15 height 8
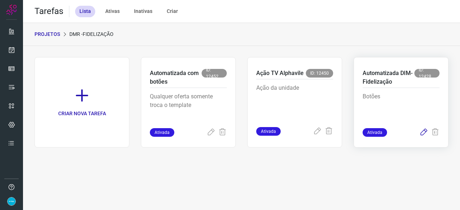
click at [425, 132] on icon at bounding box center [424, 132] width 9 height 9
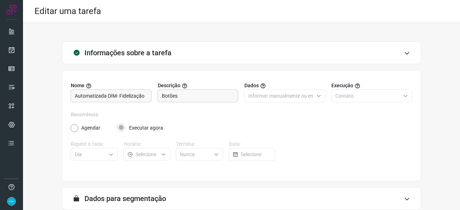
scroll to position [70, 0]
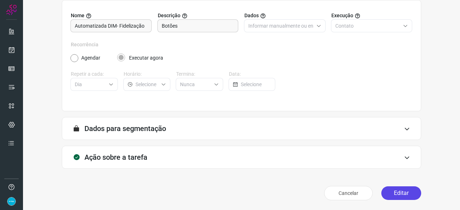
click at [401, 193] on button "Editar" at bounding box center [402, 194] width 40 height 14
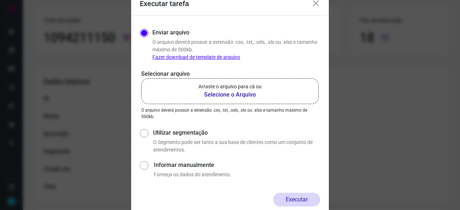
click at [216, 95] on b "Selecione o Arquivo" at bounding box center [229, 95] width 63 height 9
click at [0, 0] on input "Arraste o arquivo para cá ou Selecione o Arquivo" at bounding box center [0, 0] width 0 height 0
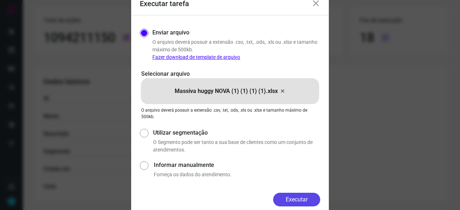
click at [309, 199] on button "Executar" at bounding box center [296, 200] width 47 height 14
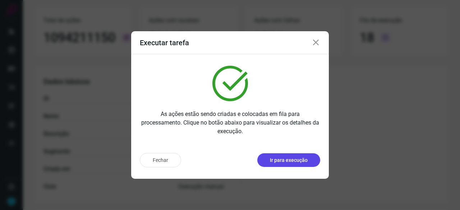
click at [296, 161] on p "Ir para execução" at bounding box center [289, 161] width 38 height 8
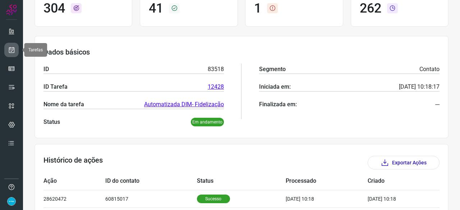
click at [13, 50] on icon at bounding box center [12, 49] width 8 height 7
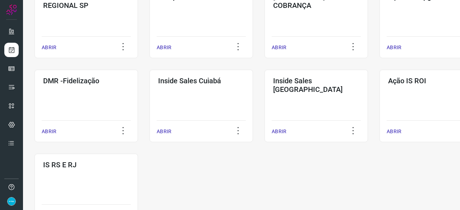
scroll to position [345, 0]
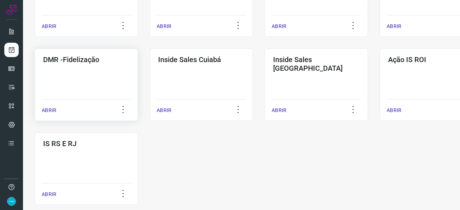
click at [54, 110] on p "ABRIR" at bounding box center [49, 111] width 15 height 8
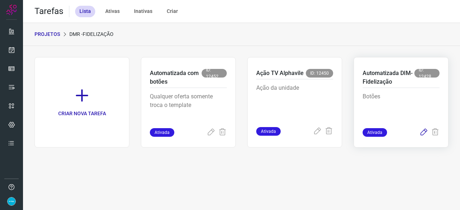
click at [424, 132] on icon at bounding box center [424, 132] width 9 height 9
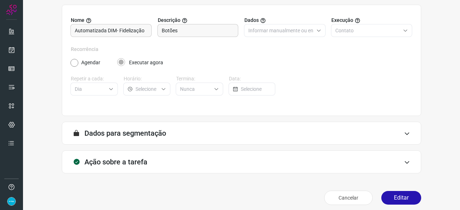
scroll to position [70, 0]
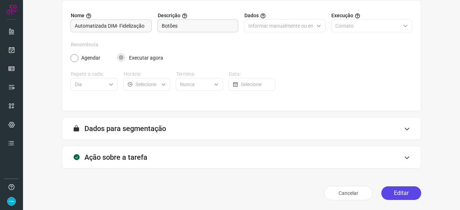
click at [397, 192] on button "Editar" at bounding box center [402, 194] width 40 height 14
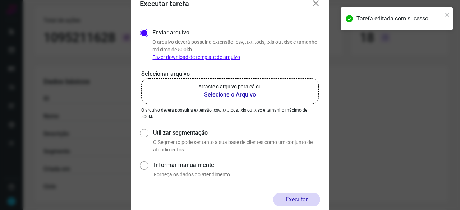
click at [234, 95] on b "Selecione o Arquivo" at bounding box center [229, 95] width 63 height 9
click at [0, 0] on input "Arraste o arquivo para cá ou Selecione o Arquivo" at bounding box center [0, 0] width 0 height 0
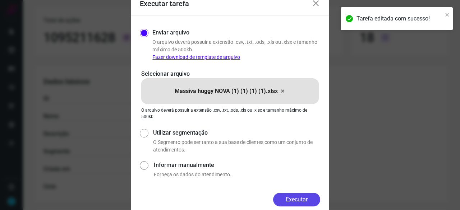
click at [292, 199] on button "Executar" at bounding box center [296, 200] width 47 height 14
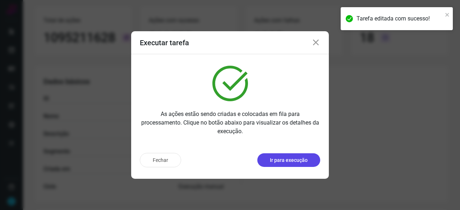
click at [283, 161] on p "Ir para execução" at bounding box center [289, 161] width 38 height 8
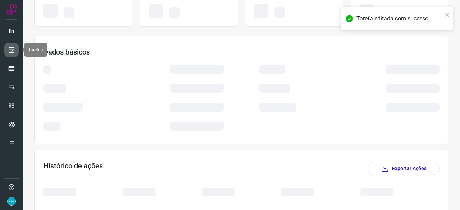
click at [13, 49] on icon at bounding box center [12, 49] width 8 height 7
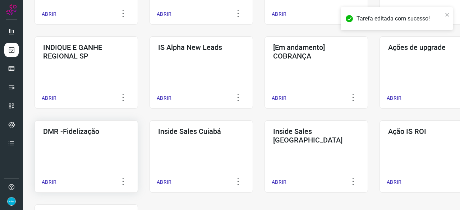
click at [50, 182] on p "ABRIR" at bounding box center [49, 183] width 15 height 8
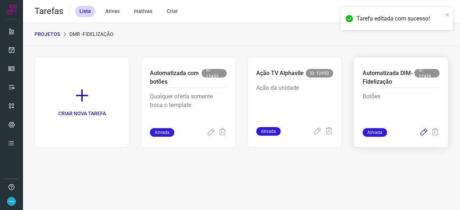
click at [423, 132] on icon at bounding box center [424, 132] width 9 height 9
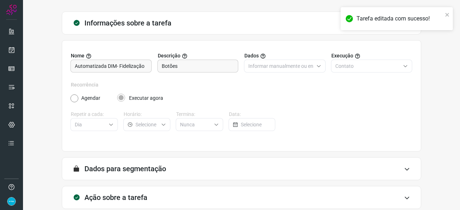
scroll to position [70, 0]
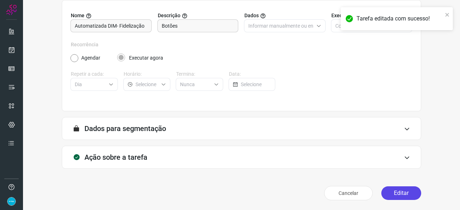
click at [391, 195] on button "Editar" at bounding box center [402, 194] width 40 height 14
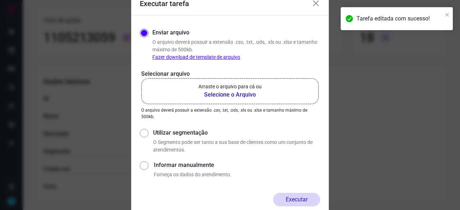
click at [236, 96] on b "Selecione o Arquivo" at bounding box center [229, 95] width 63 height 9
click at [0, 0] on input "Arraste o arquivo para cá ou Selecione o Arquivo" at bounding box center [0, 0] width 0 height 0
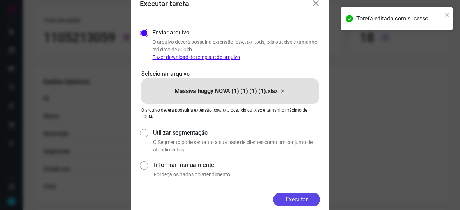
click at [305, 197] on button "Executar" at bounding box center [296, 200] width 47 height 14
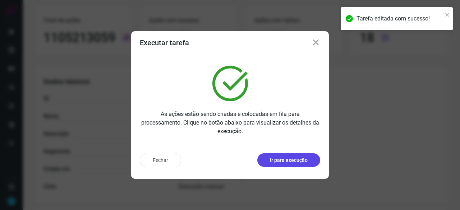
click at [287, 163] on p "Ir para execução" at bounding box center [289, 161] width 38 height 8
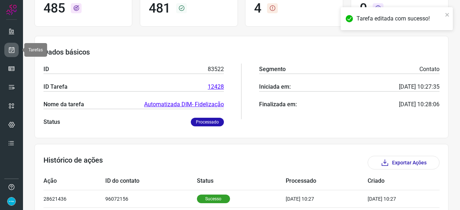
click at [16, 51] on link at bounding box center [11, 50] width 14 height 14
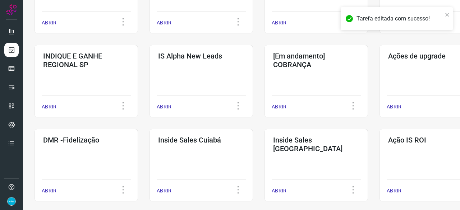
scroll to position [309, 0]
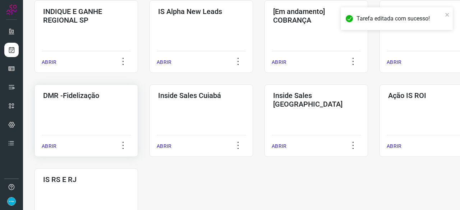
click at [46, 148] on p "ABRIR" at bounding box center [49, 147] width 15 height 8
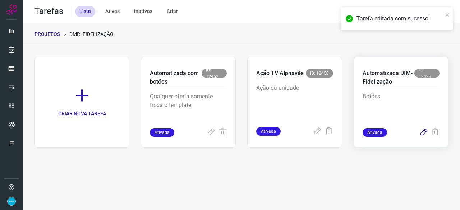
click at [423, 132] on icon at bounding box center [424, 132] width 9 height 9
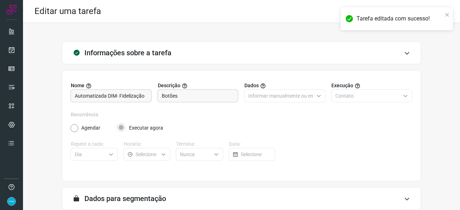
scroll to position [70, 0]
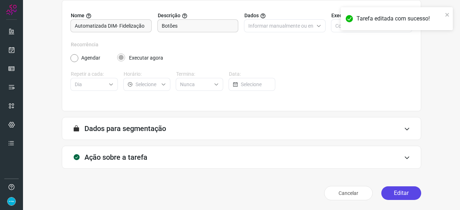
click at [406, 192] on button "Editar" at bounding box center [402, 194] width 40 height 14
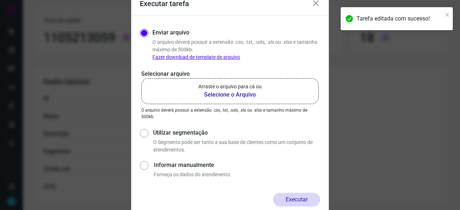
click at [227, 96] on b "Selecione o Arquivo" at bounding box center [229, 95] width 63 height 9
click at [0, 0] on input "Arraste o arquivo para cá ou Selecione o Arquivo" at bounding box center [0, 0] width 0 height 0
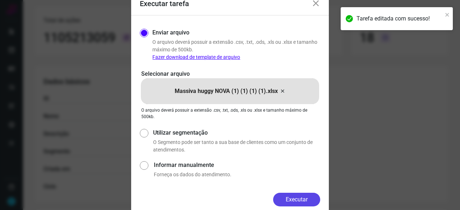
click at [302, 200] on button "Executar" at bounding box center [296, 200] width 47 height 14
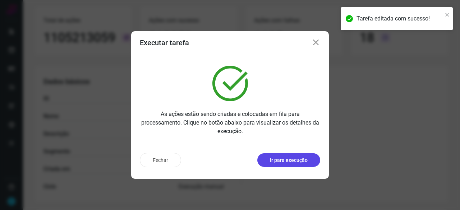
click at [293, 162] on p "Ir para execução" at bounding box center [289, 161] width 38 height 8
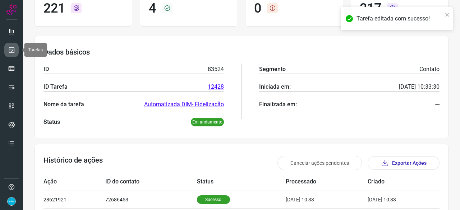
click at [14, 47] on icon at bounding box center [12, 49] width 8 height 7
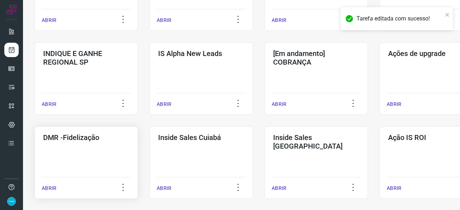
scroll to position [309, 0]
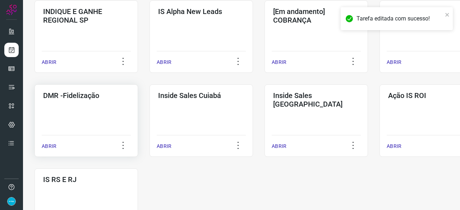
click at [46, 147] on p "ABRIR" at bounding box center [49, 147] width 15 height 8
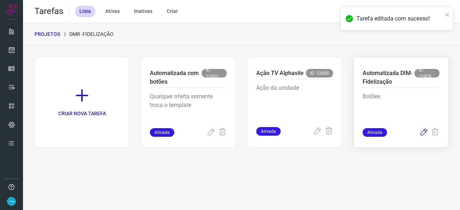
click at [424, 133] on icon at bounding box center [424, 132] width 9 height 9
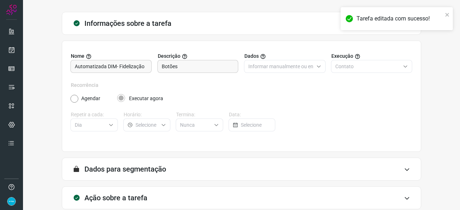
scroll to position [70, 0]
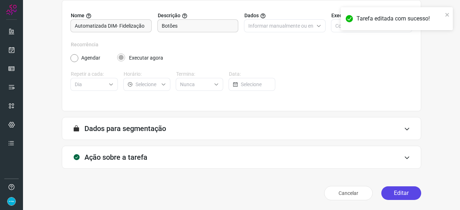
click at [385, 191] on button "Editar" at bounding box center [402, 194] width 40 height 14
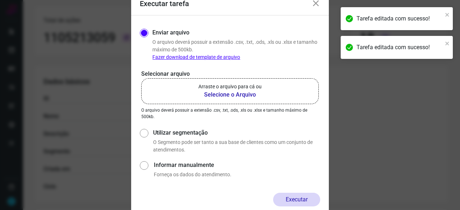
click at [238, 93] on b "Selecione o Arquivo" at bounding box center [229, 95] width 63 height 9
click at [0, 0] on input "Arraste o arquivo para cá ou Selecione o Arquivo" at bounding box center [0, 0] width 0 height 0
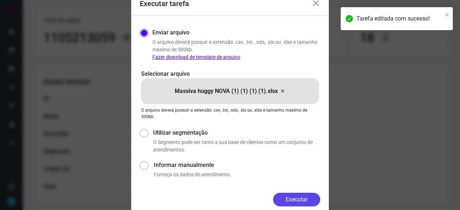
click at [301, 199] on button "Executar" at bounding box center [296, 200] width 47 height 14
